Goal: Check status: Check status

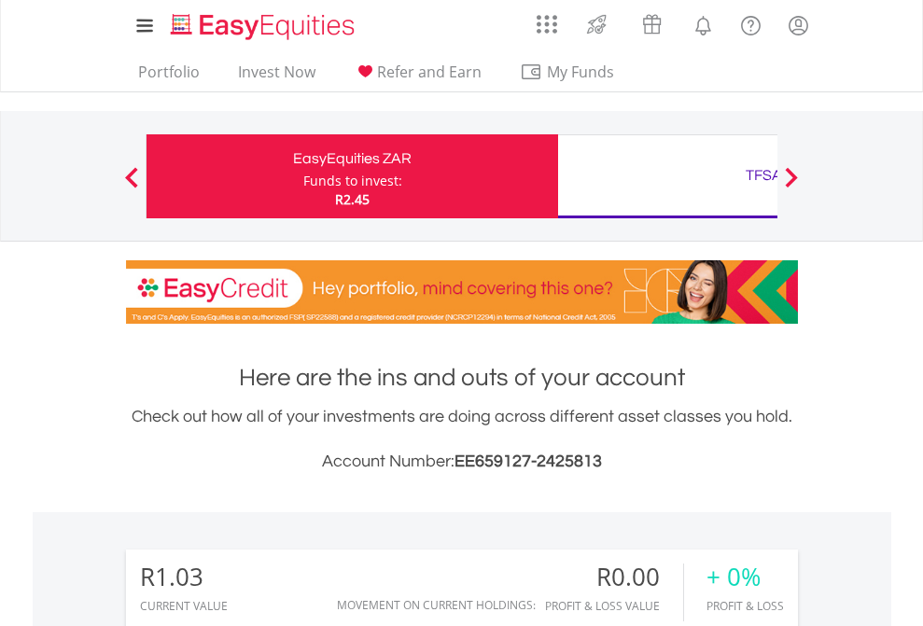
scroll to position [179, 293]
click at [303, 176] on div "Funds to invest:" at bounding box center [352, 181] width 99 height 19
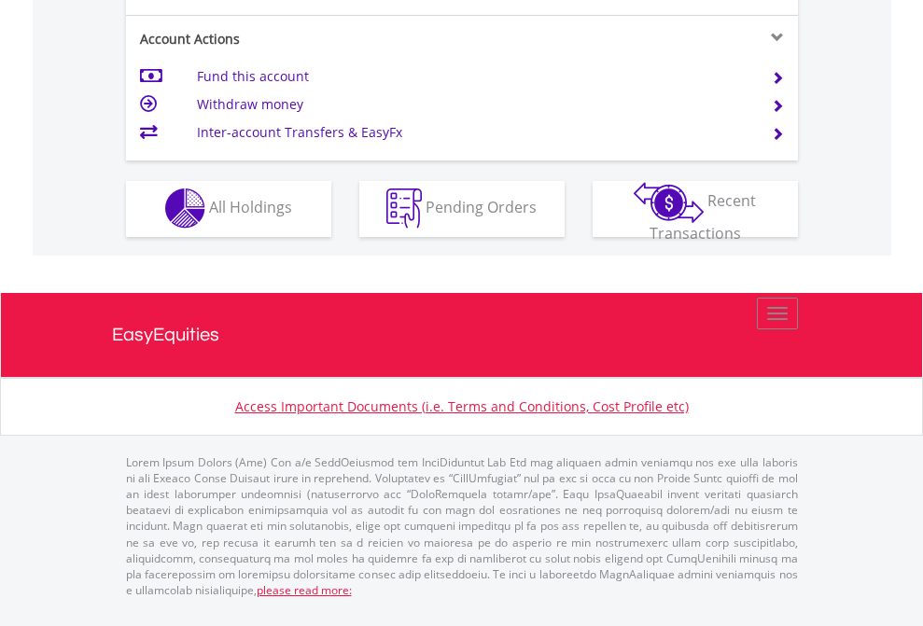
scroll to position [1745, 0]
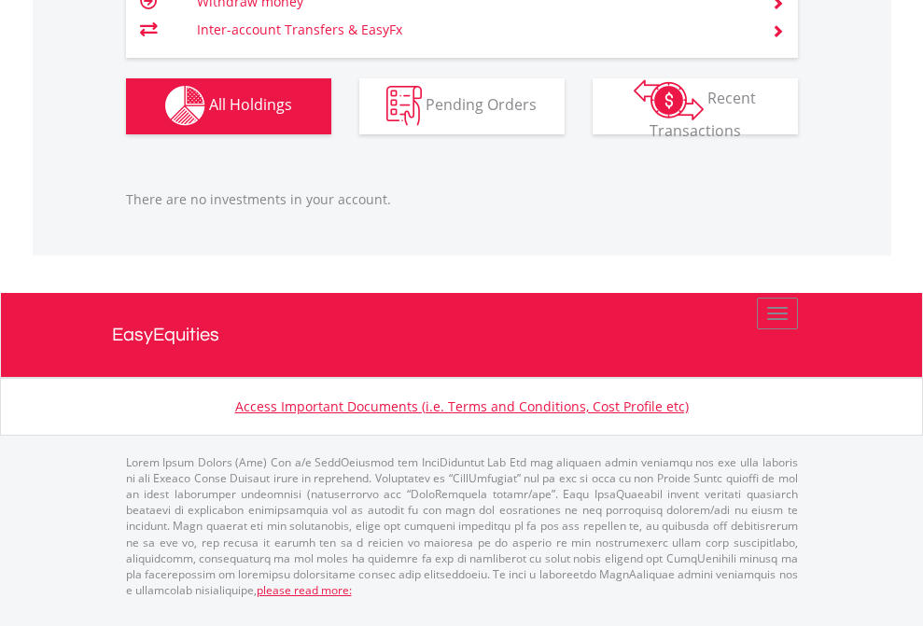
scroll to position [179, 293]
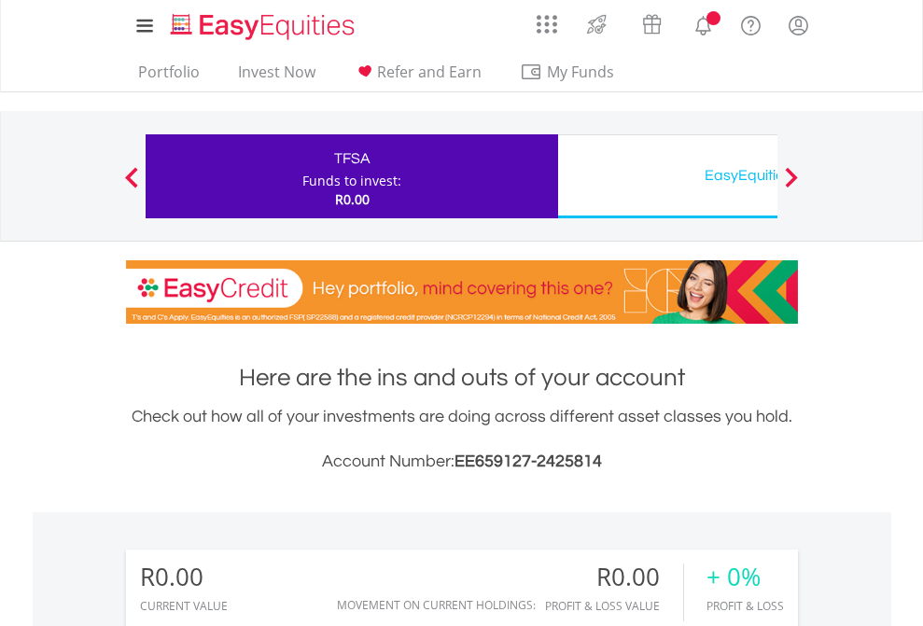
scroll to position [179, 293]
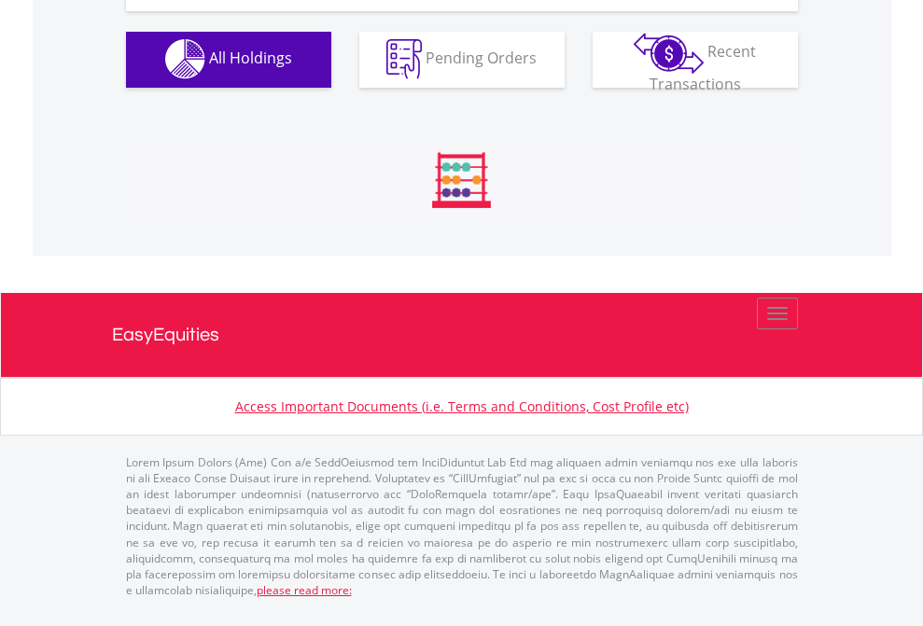
scroll to position [1847, 0]
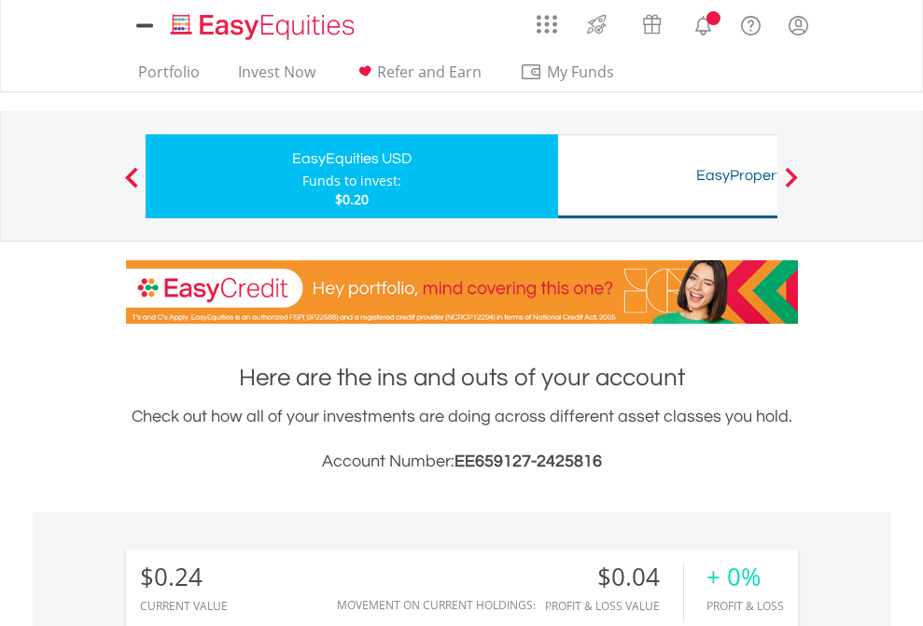
scroll to position [179, 293]
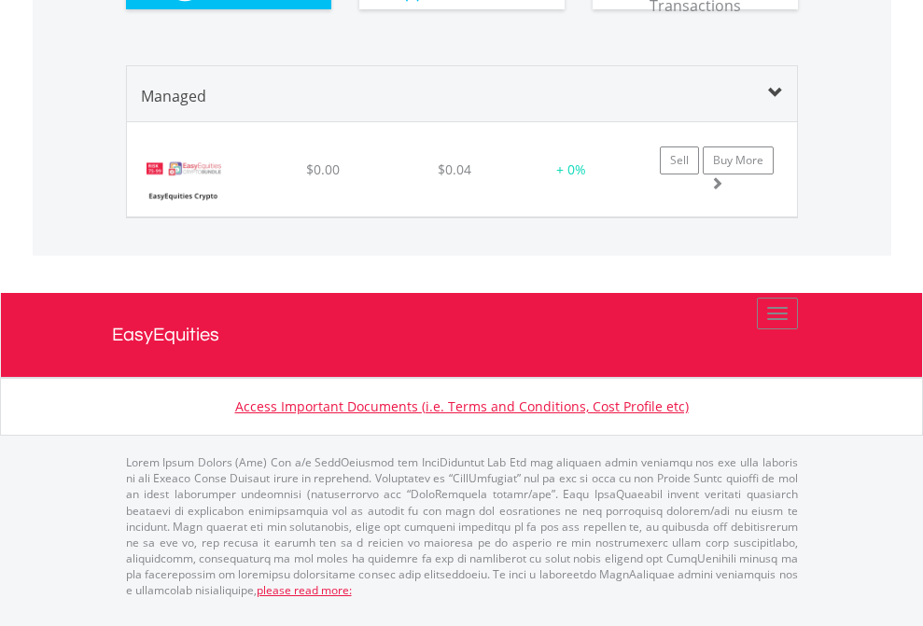
scroll to position [2043, 0]
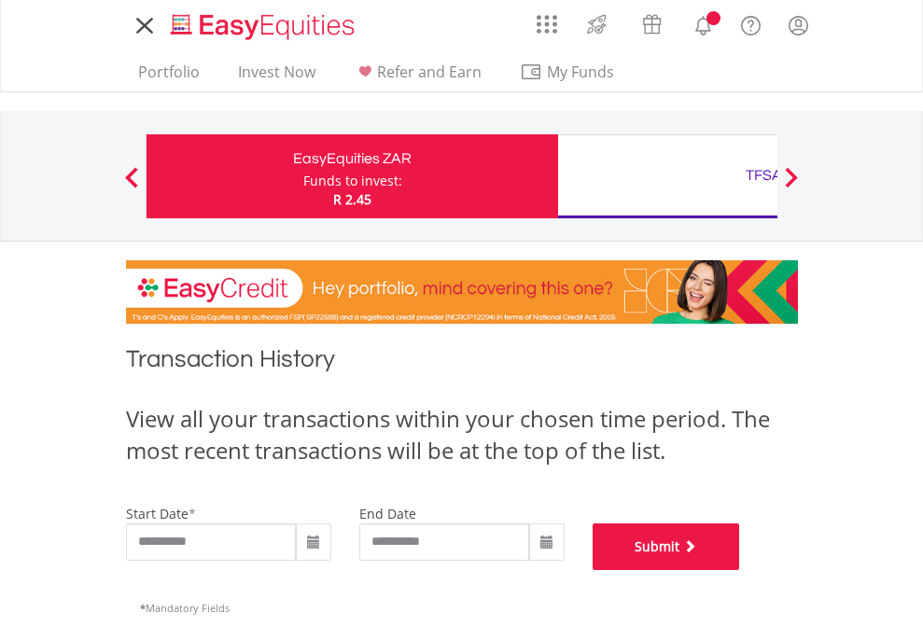
click at [740, 570] on button "Submit" at bounding box center [665, 546] width 147 height 47
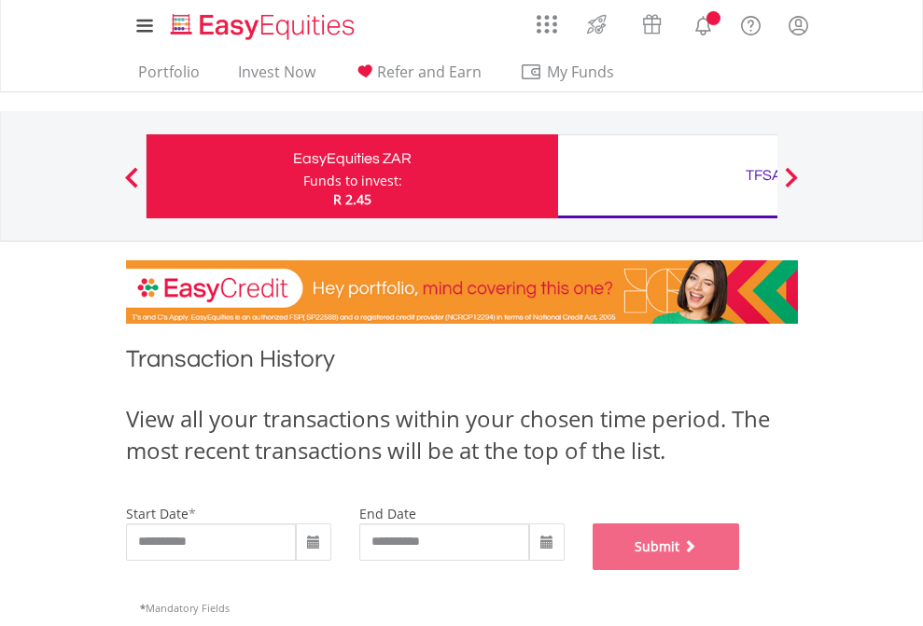
scroll to position [757, 0]
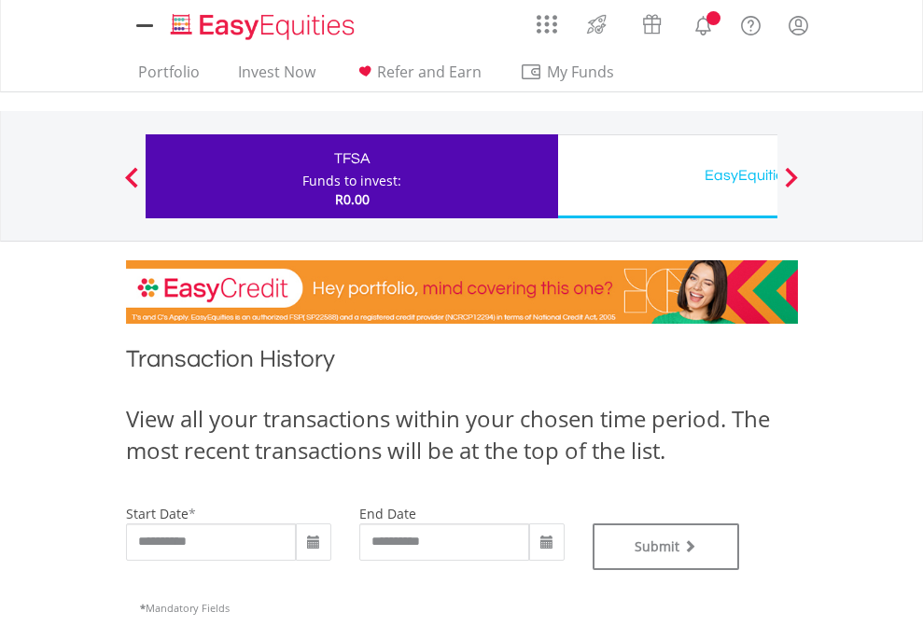
type input "**********"
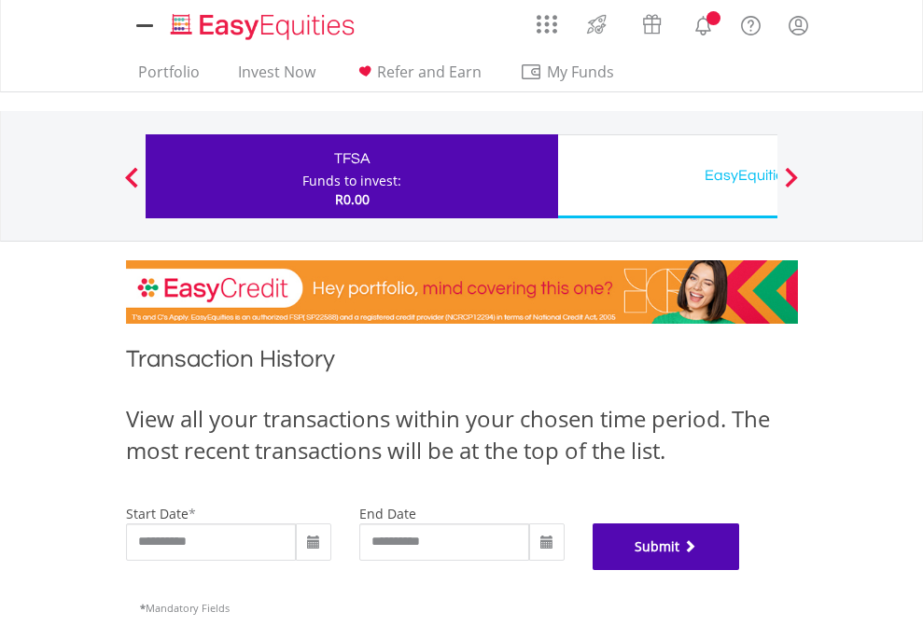
click at [740, 570] on button "Submit" at bounding box center [665, 546] width 147 height 47
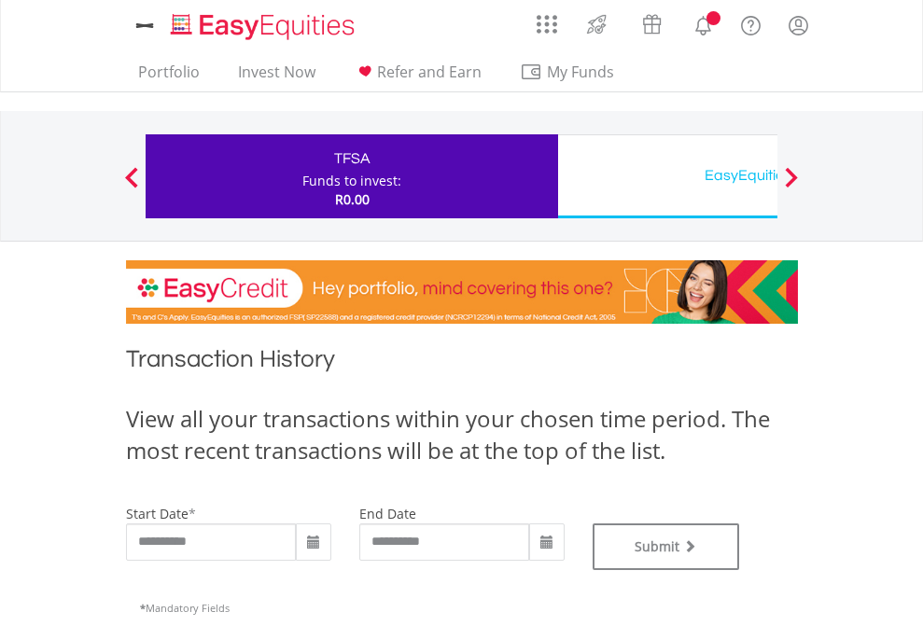
click at [667, 176] on div "EasyEquities USD" at bounding box center [763, 175] width 389 height 26
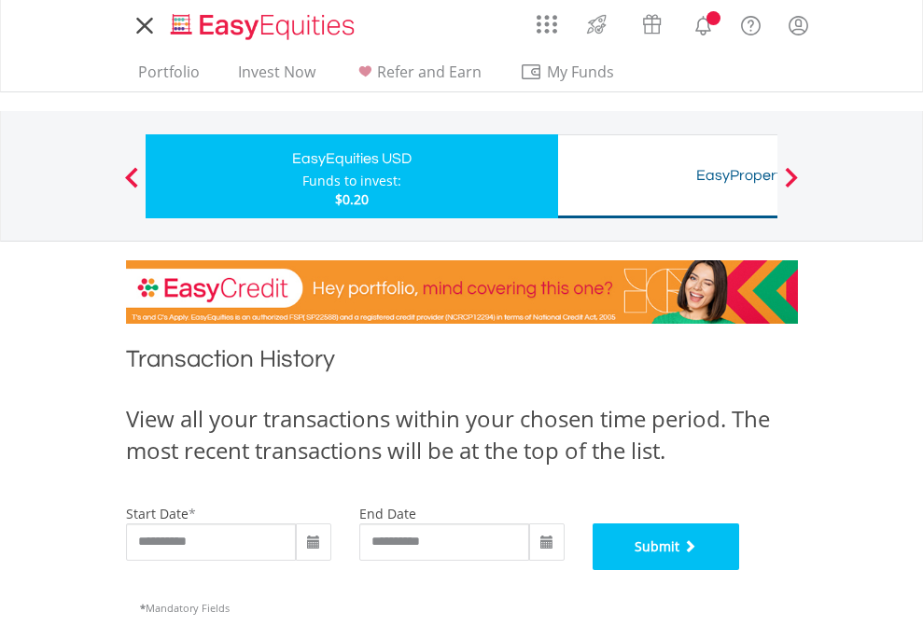
click at [740, 570] on button "Submit" at bounding box center [665, 546] width 147 height 47
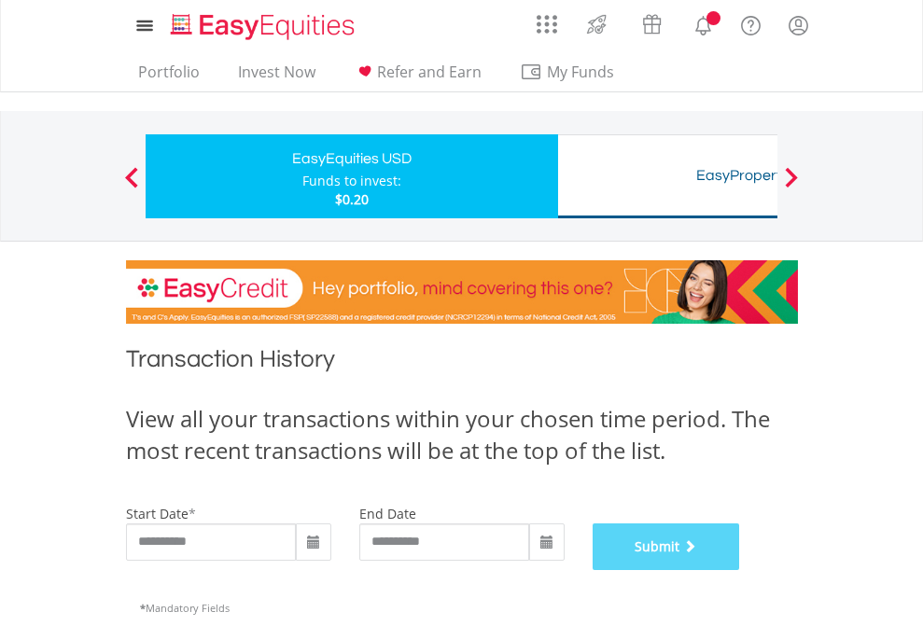
scroll to position [757, 0]
